Goal: Use online tool/utility: Utilize a website feature to perform a specific function

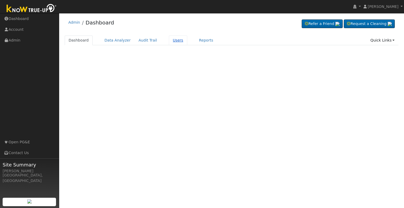
click at [171, 40] on link "Users" at bounding box center [178, 41] width 18 height 10
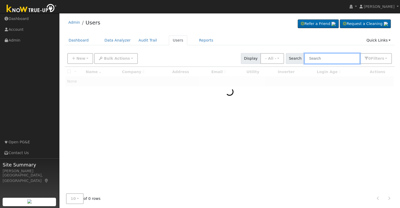
click at [327, 57] on input "text" at bounding box center [333, 58] width 56 height 11
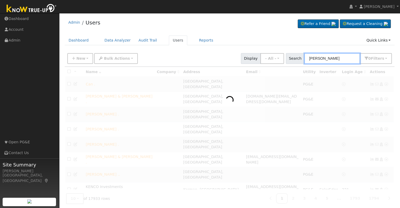
click at [318, 59] on input "[PERSON_NAME]" at bounding box center [333, 58] width 56 height 11
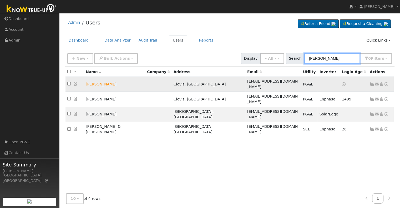
type input "[PERSON_NAME]"
click at [387, 82] on icon at bounding box center [386, 84] width 5 height 4
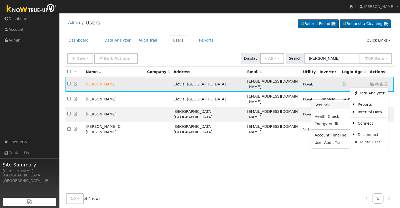
click at [338, 102] on link "Scenario" at bounding box center [330, 105] width 39 height 7
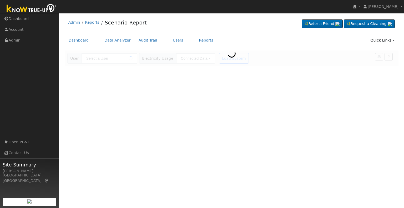
type input "[PERSON_NAME]"
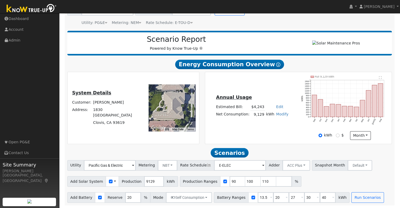
scroll to position [50, 0]
click at [144, 182] on input "9129" at bounding box center [154, 181] width 20 height 11
type input "12200"
click at [223, 182] on input "checkbox" at bounding box center [225, 182] width 4 height 4
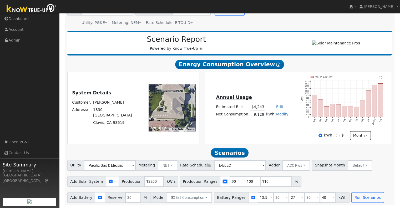
checkbox input "false"
click at [352, 198] on button "Run Scenarios" at bounding box center [368, 197] width 32 height 11
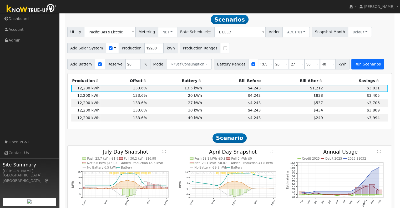
scroll to position [182, 0]
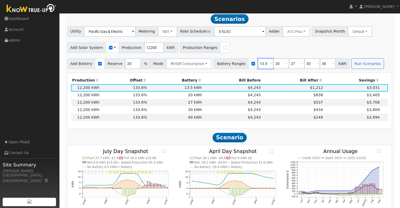
click at [258, 66] on input "13.5" at bounding box center [266, 63] width 16 height 11
type input "10"
type input "30"
type input "40"
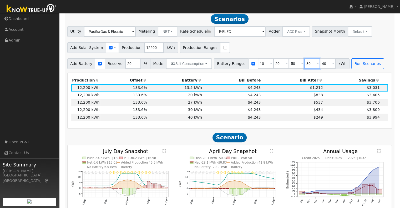
type input "50"
click at [355, 66] on button "Run Scenarios" at bounding box center [368, 63] width 32 height 11
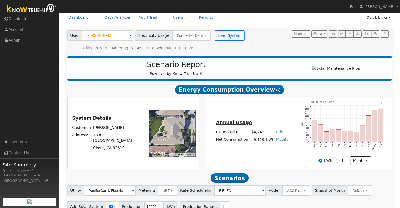
scroll to position [22, 0]
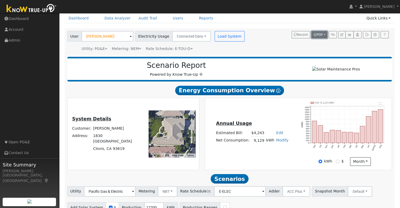
click at [324, 33] on button "PDF" at bounding box center [320, 34] width 16 height 7
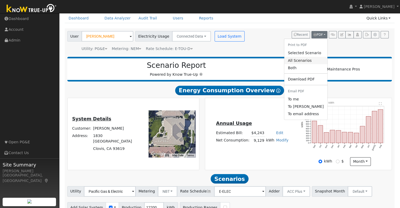
click at [308, 58] on link "All Scenarios" at bounding box center [305, 60] width 43 height 7
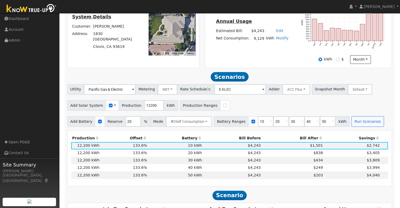
scroll to position [128, 0]
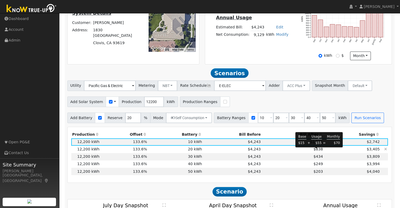
click at [318, 151] on span "$838" at bounding box center [318, 149] width 9 height 4
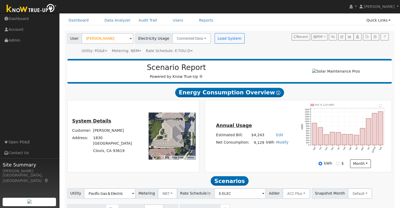
scroll to position [19, 0]
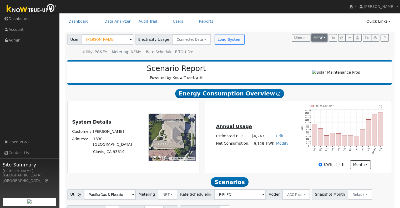
click at [324, 39] on button "PDF" at bounding box center [320, 37] width 16 height 7
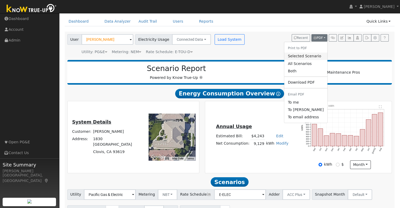
click at [312, 56] on link "Selected Scenario" at bounding box center [305, 56] width 43 height 7
